Goal: Transaction & Acquisition: Purchase product/service

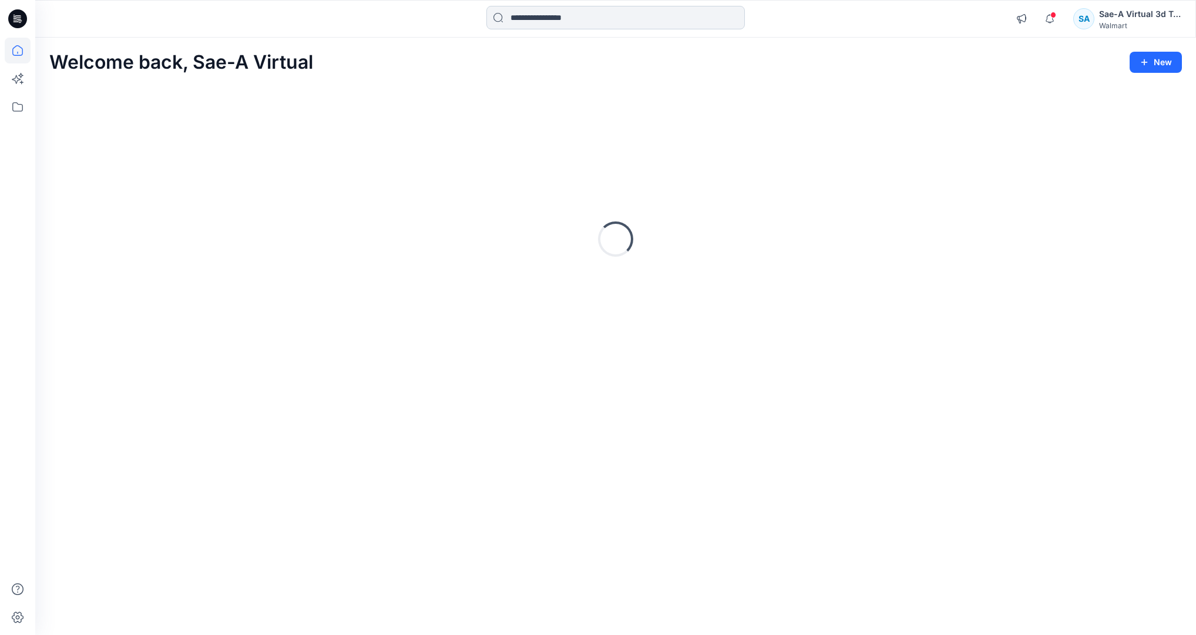
click at [561, 21] on input at bounding box center [615, 17] width 258 height 23
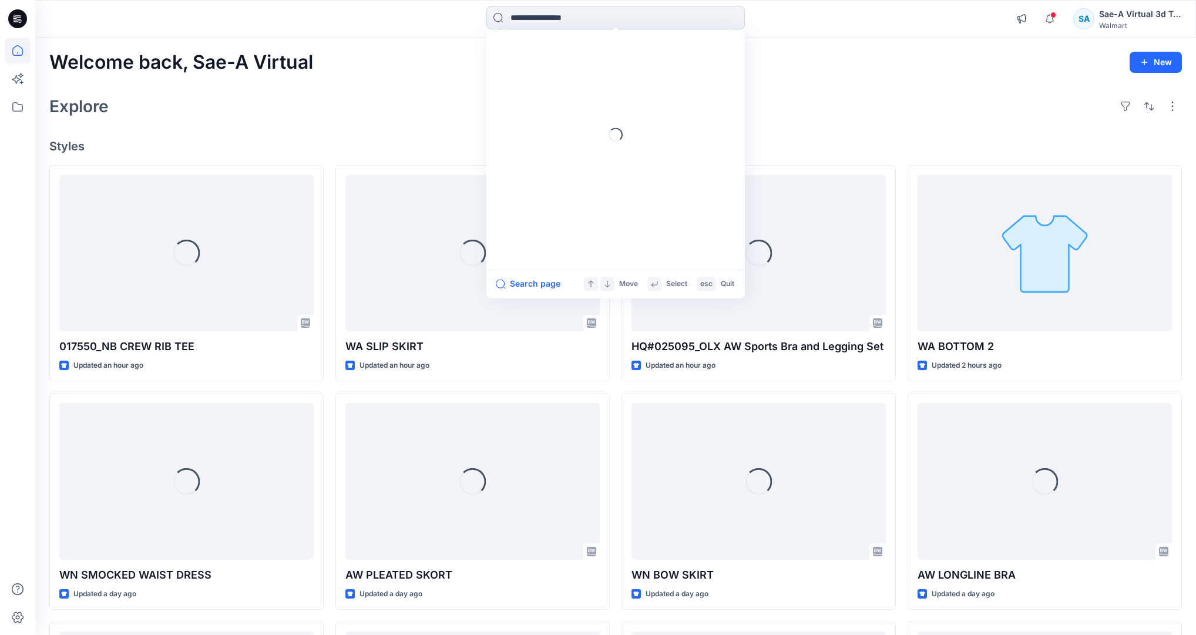
paste input "******"
type input "******"
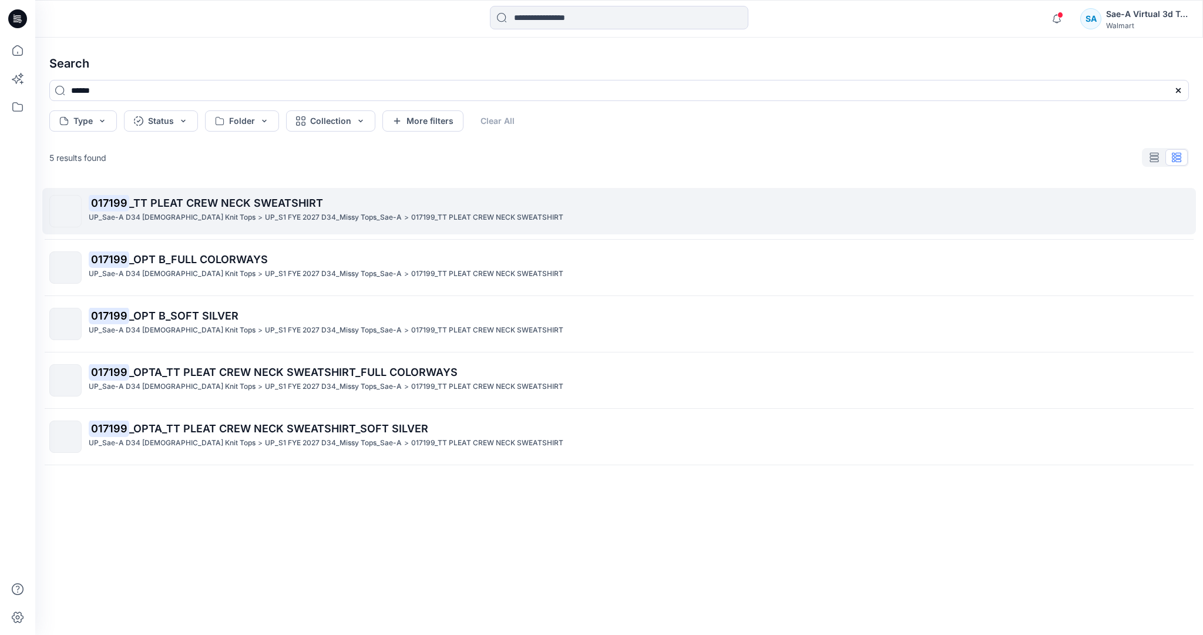
click at [265, 205] on span "_TT PLEAT CREW NECK SWEATSHIRT" at bounding box center [226, 203] width 194 height 12
